Goal: Information Seeking & Learning: Learn about a topic

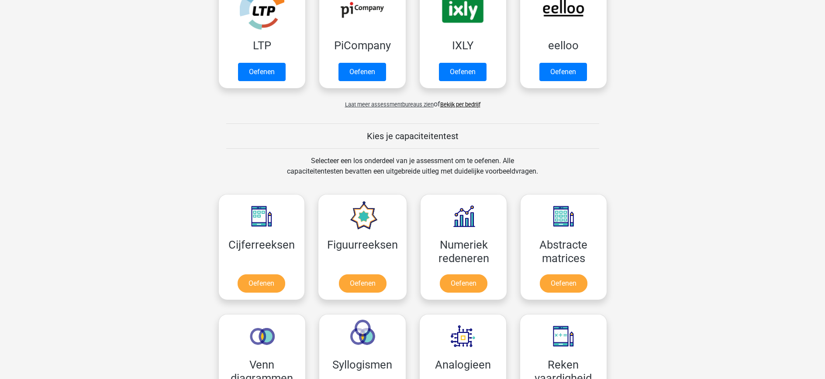
scroll to position [216, 0]
click at [445, 282] on link "Oefenen" at bounding box center [463, 284] width 50 height 19
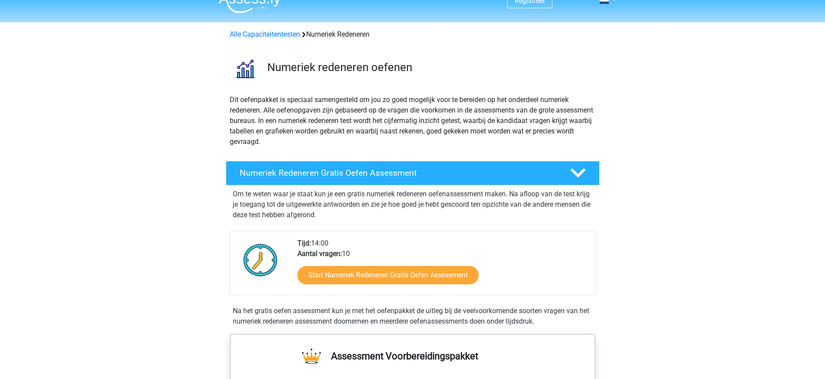
scroll to position [15, 0]
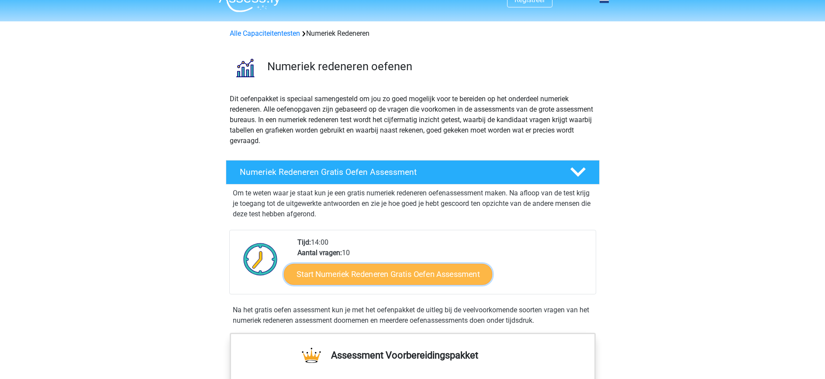
click at [362, 274] on link "Start Numeriek Redeneren Gratis Oefen Assessment" at bounding box center [388, 274] width 208 height 21
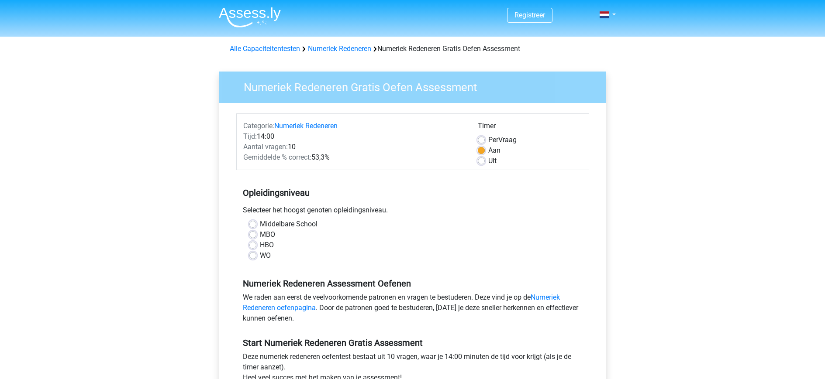
click at [260, 234] on label "MBO" at bounding box center [267, 235] width 15 height 10
click at [253, 234] on input "MBO" at bounding box center [252, 234] width 7 height 9
radio input "true"
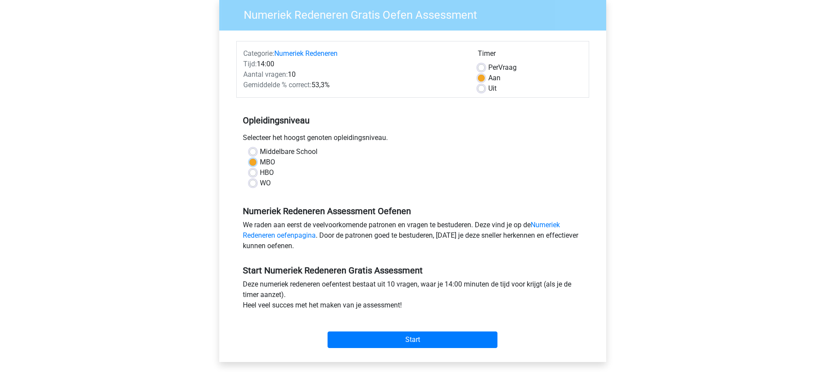
scroll to position [108, 0]
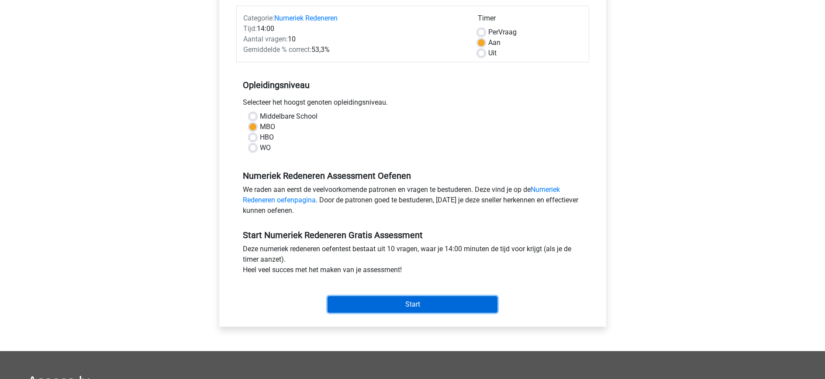
click at [372, 306] on input "Start" at bounding box center [412, 304] width 170 height 17
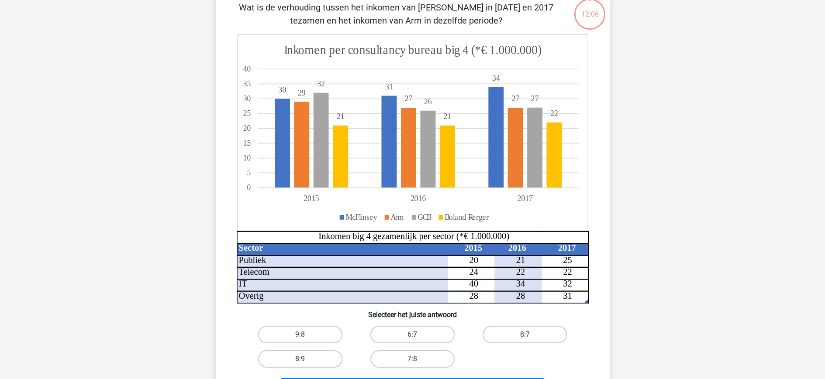
scroll to position [59, 0]
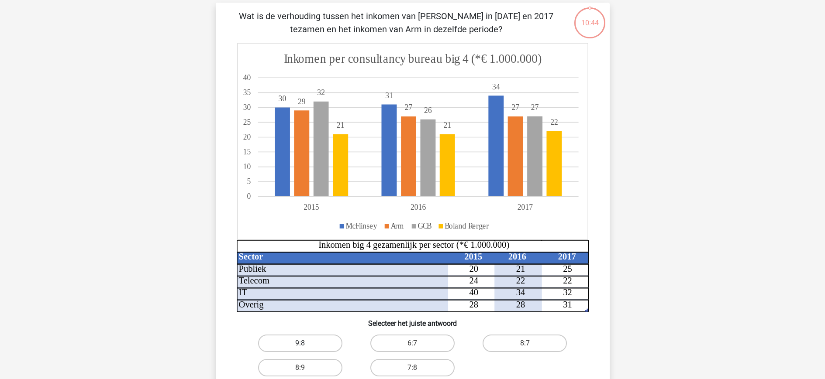
click at [323, 341] on label "9:8" at bounding box center [300, 343] width 84 height 17
click at [306, 344] on input "9:8" at bounding box center [303, 347] width 6 height 6
radio input "true"
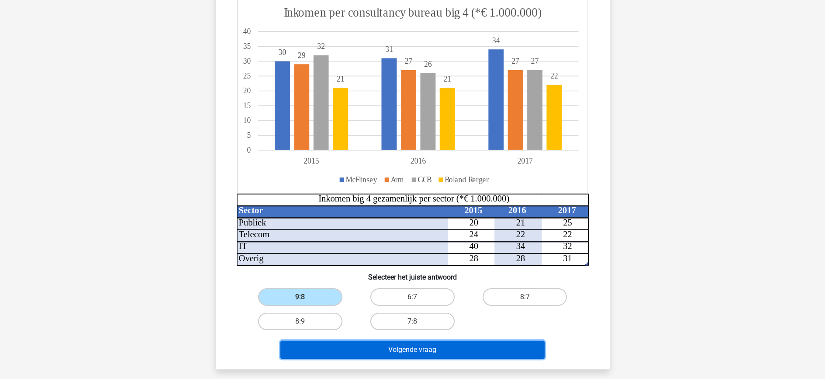
click at [349, 343] on button "Volgende vraag" at bounding box center [412, 350] width 264 height 18
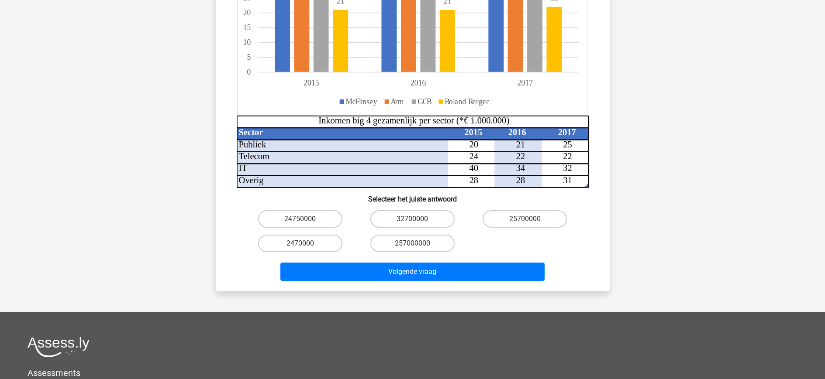
scroll to position [258, 0]
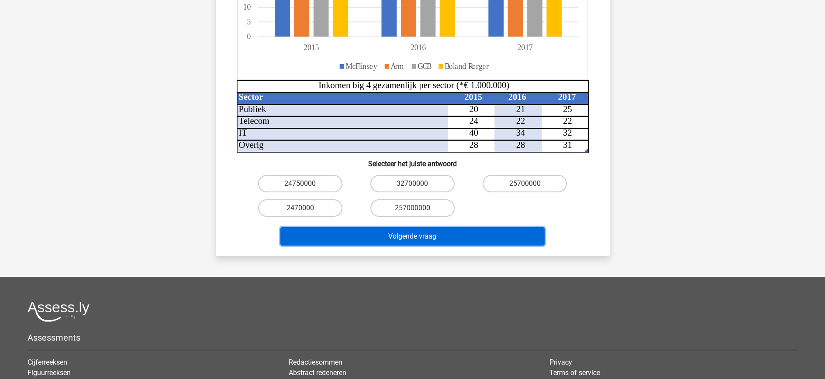
click at [394, 227] on button "Volgende vraag" at bounding box center [412, 236] width 264 height 18
click at [393, 227] on button "Volgende vraag" at bounding box center [412, 236] width 264 height 18
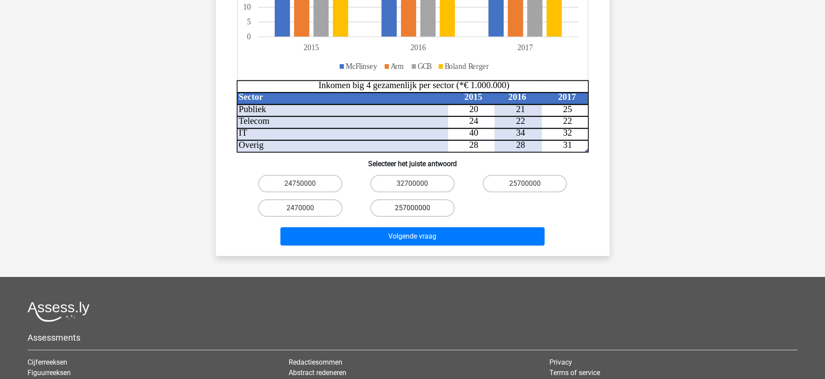
click at [386, 200] on label "257000000" at bounding box center [412, 208] width 84 height 17
click at [412, 208] on input "257000000" at bounding box center [415, 211] width 6 height 6
radio input "true"
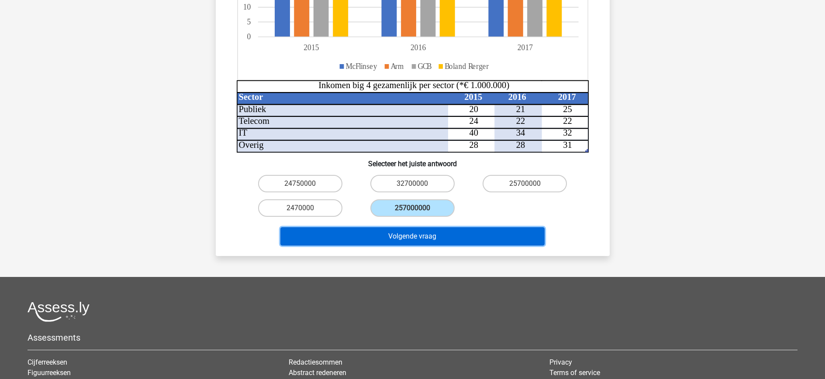
click at [382, 228] on button "Volgende vraag" at bounding box center [412, 236] width 264 height 18
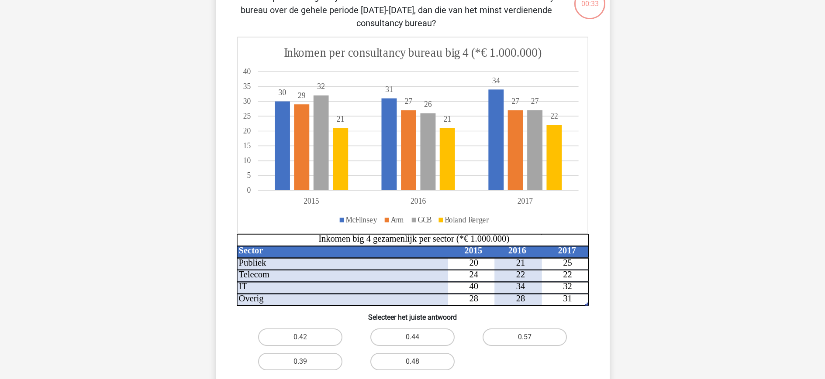
scroll to position [118, 0]
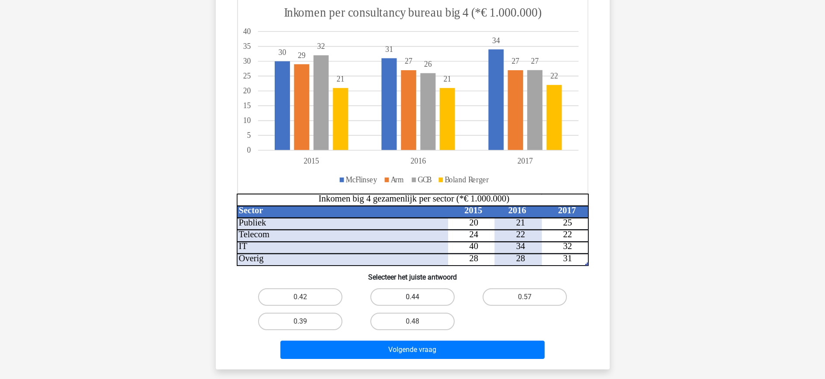
click at [400, 295] on label "0.44" at bounding box center [412, 297] width 84 height 17
click at [412, 297] on input "0.44" at bounding box center [415, 300] width 6 height 6
radio input "true"
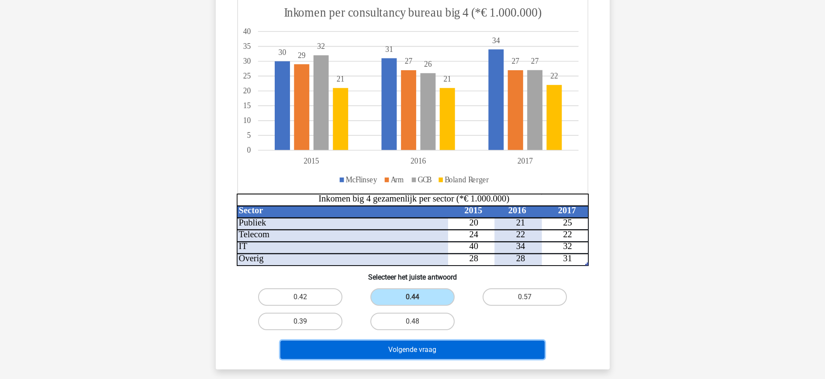
click at [393, 352] on button "Volgende vraag" at bounding box center [412, 350] width 264 height 18
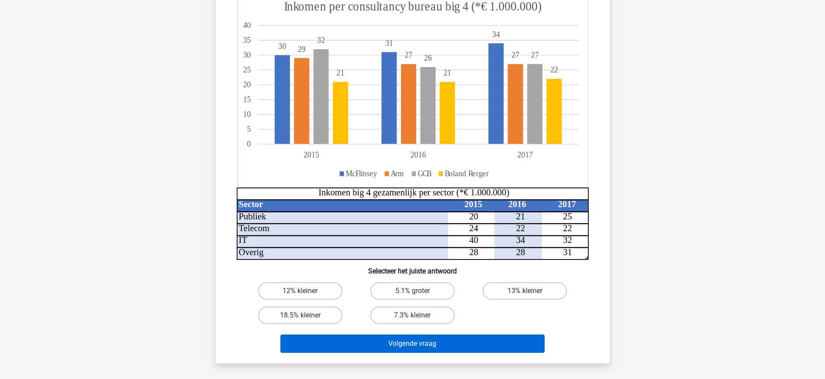
scroll to position [121, 0]
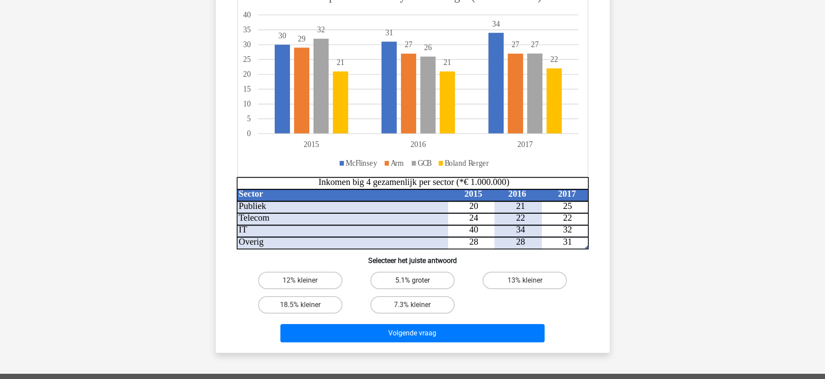
click at [402, 284] on label "5.1% groter" at bounding box center [412, 280] width 84 height 17
click at [412, 284] on input "5.1% groter" at bounding box center [415, 284] width 6 height 6
radio input "true"
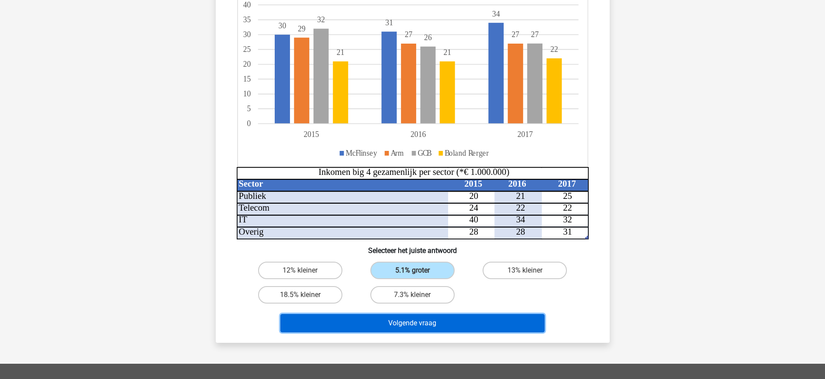
click at [404, 323] on button "Volgende vraag" at bounding box center [412, 323] width 264 height 18
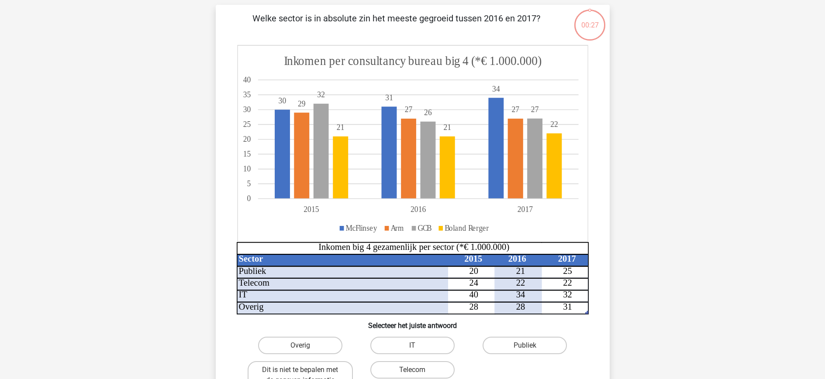
scroll to position [44, 0]
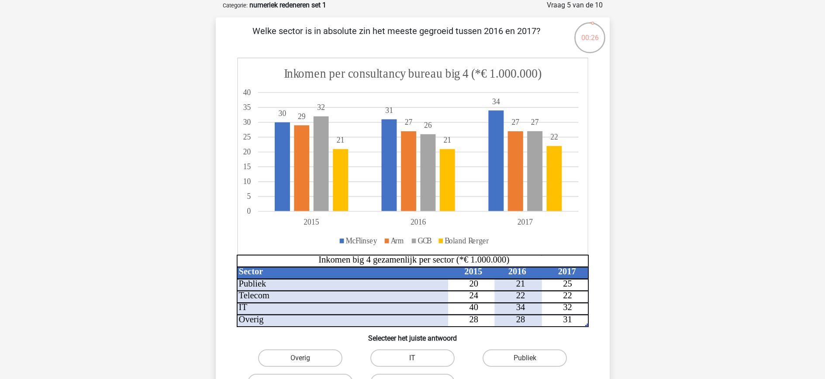
click at [403, 354] on label "IT" at bounding box center [412, 358] width 84 height 17
click at [412, 358] on input "IT" at bounding box center [415, 361] width 6 height 6
radio input "true"
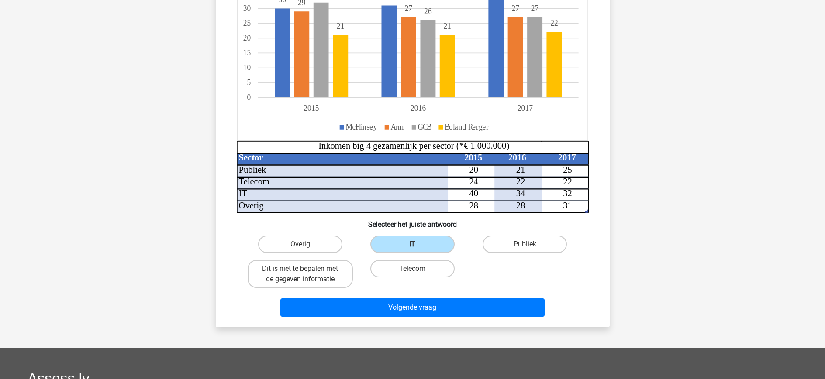
scroll to position [158, 0]
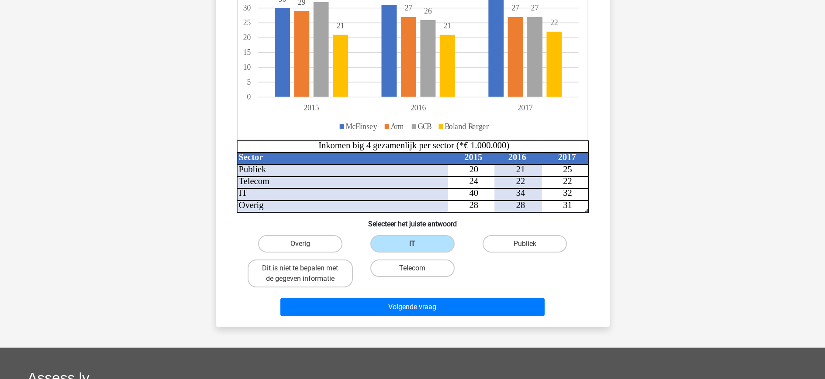
click at [403, 317] on div "Volgende vraag" at bounding box center [412, 309] width 337 height 22
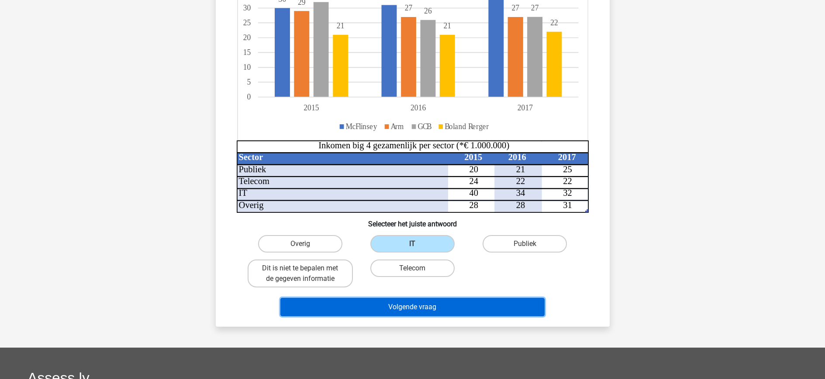
click at [403, 313] on button "Volgende vraag" at bounding box center [412, 307] width 264 height 18
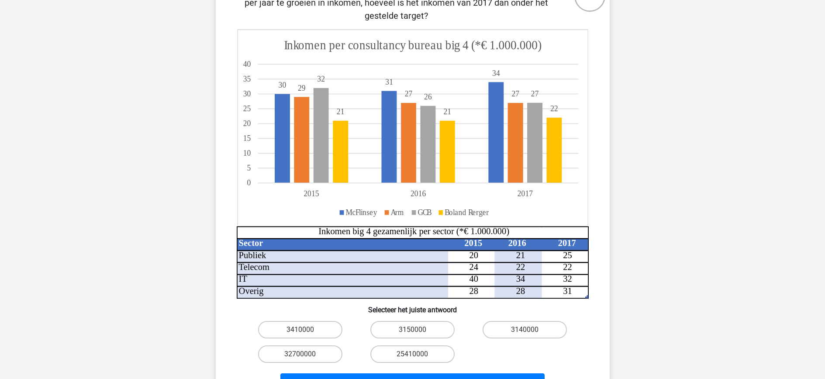
scroll to position [124, 0]
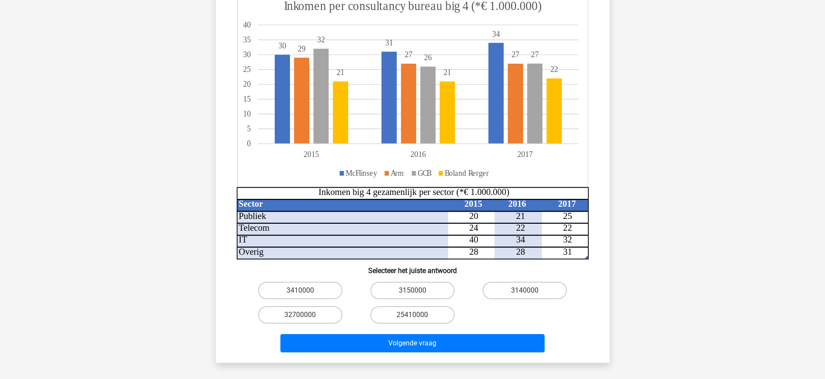
click at [413, 291] on input "3150000" at bounding box center [415, 294] width 6 height 6
radio input "true"
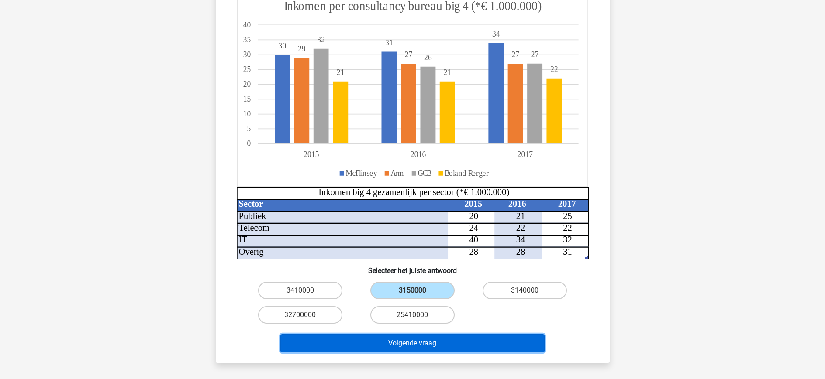
click at [410, 338] on button "Volgende vraag" at bounding box center [412, 343] width 264 height 18
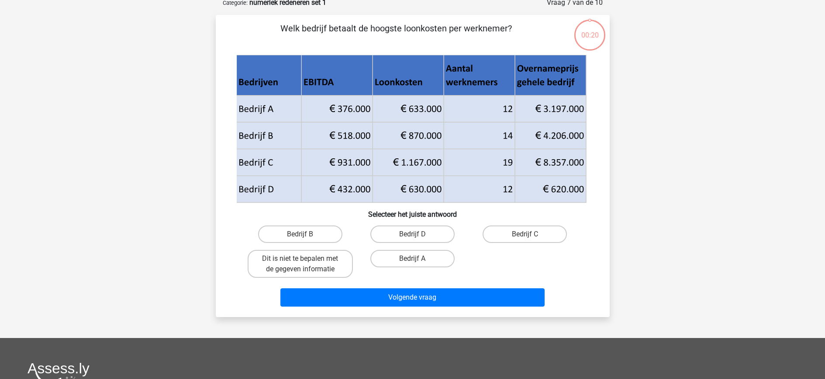
scroll to position [52, 0]
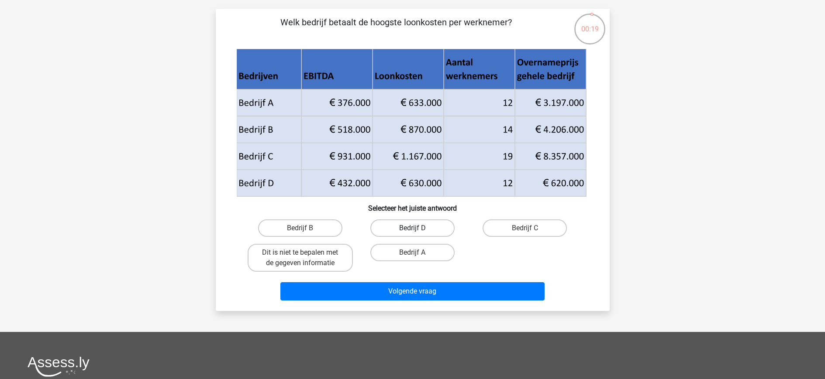
click at [406, 231] on label "Bedrijf D" at bounding box center [412, 228] width 84 height 17
click at [412, 231] on input "Bedrijf D" at bounding box center [415, 231] width 6 height 6
radio input "true"
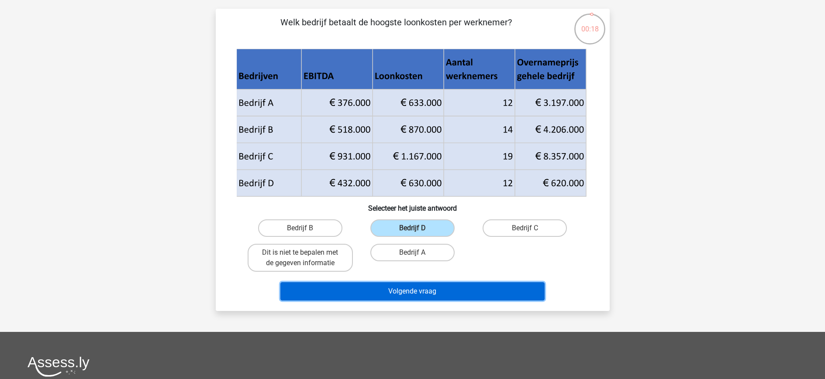
click at [407, 289] on button "Volgende vraag" at bounding box center [412, 291] width 264 height 18
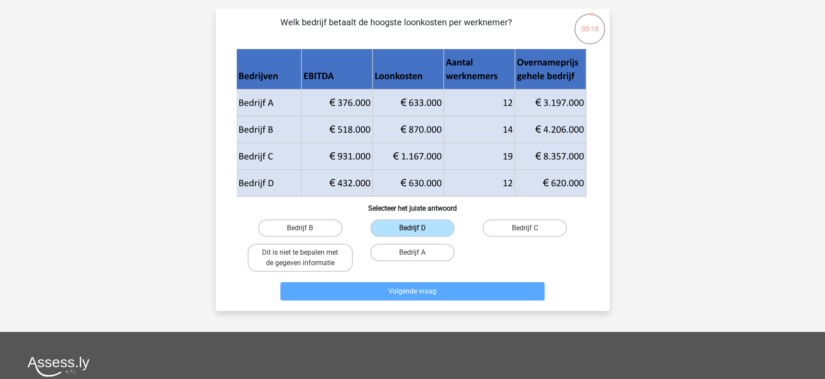
scroll to position [44, 0]
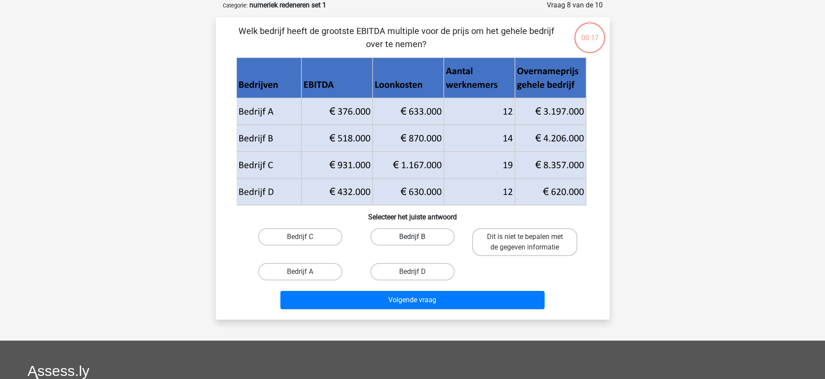
click at [404, 234] on label "Bedrijf B" at bounding box center [412, 236] width 84 height 17
click at [412, 237] on input "Bedrijf B" at bounding box center [415, 240] width 6 height 6
radio input "true"
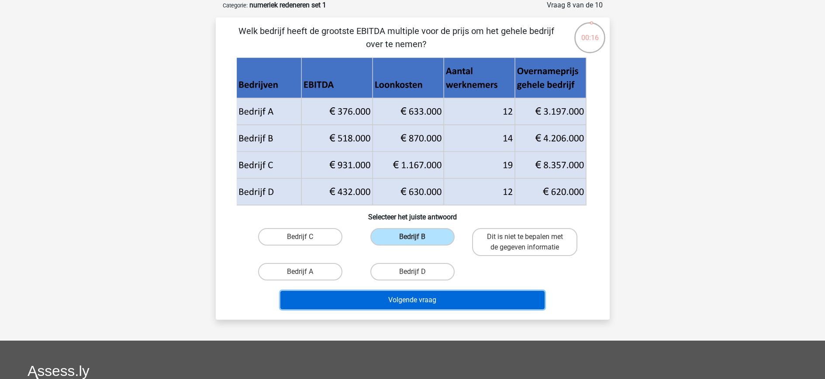
click at [412, 298] on button "Volgende vraag" at bounding box center [412, 300] width 264 height 18
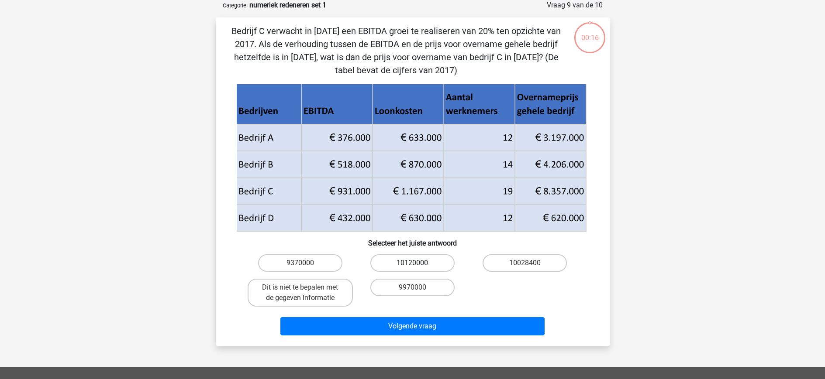
click at [403, 268] on label "10120000" at bounding box center [412, 263] width 84 height 17
click at [412, 268] on input "10120000" at bounding box center [415, 266] width 6 height 6
radio input "true"
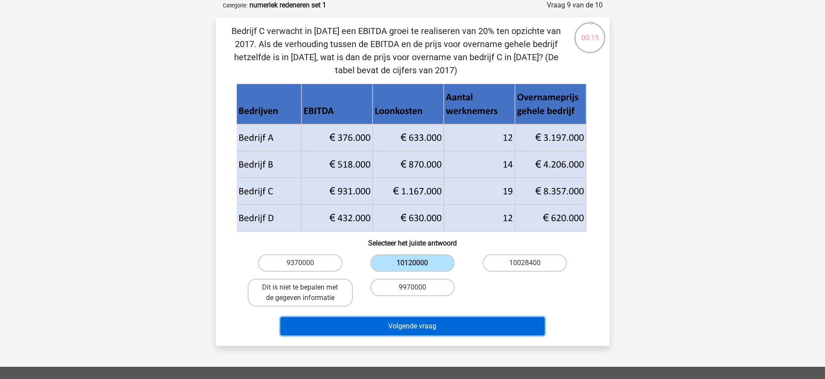
click at [411, 329] on button "Volgende vraag" at bounding box center [412, 326] width 264 height 18
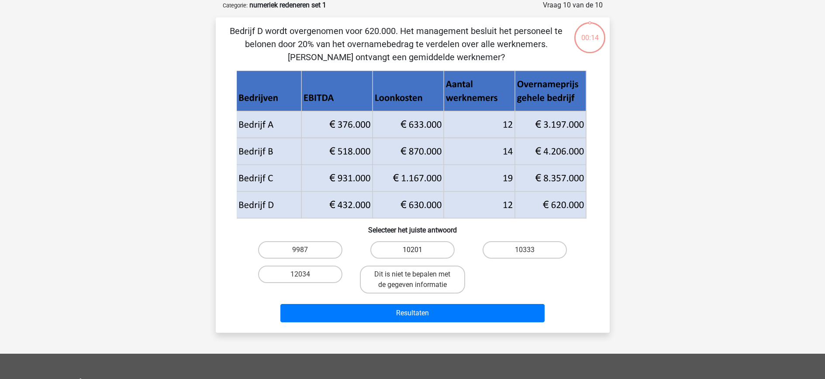
click at [405, 247] on label "10201" at bounding box center [412, 249] width 84 height 17
click at [412, 250] on input "10201" at bounding box center [415, 253] width 6 height 6
radio input "true"
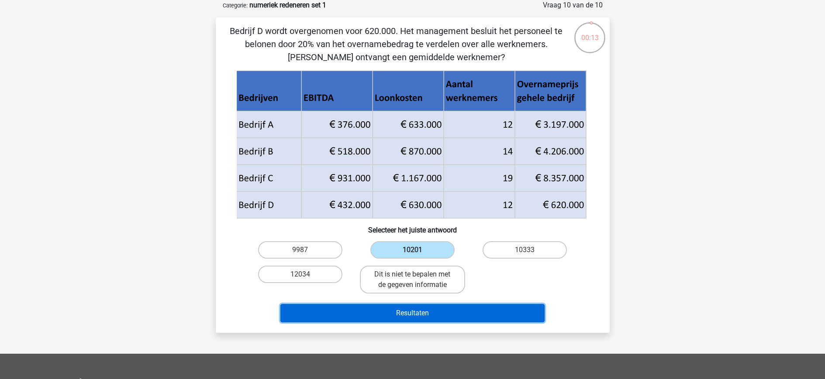
click at [415, 319] on button "Resultaten" at bounding box center [412, 313] width 264 height 18
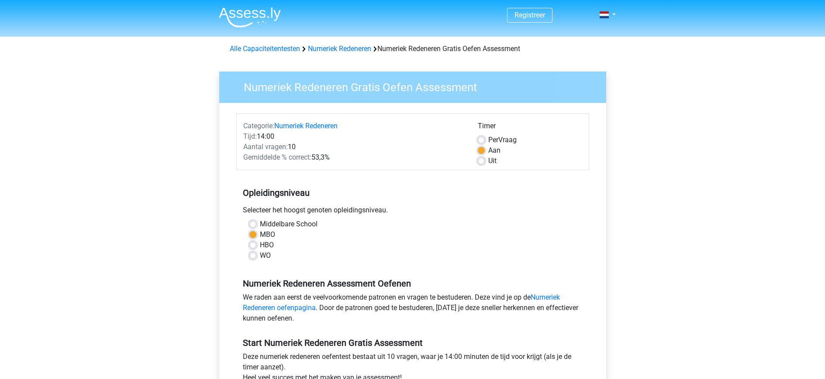
scroll to position [108, 0]
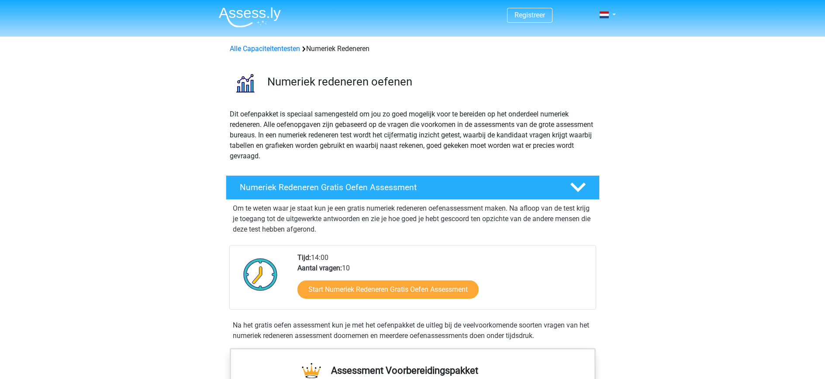
scroll to position [15, 0]
